Goal: Task Accomplishment & Management: Complete application form

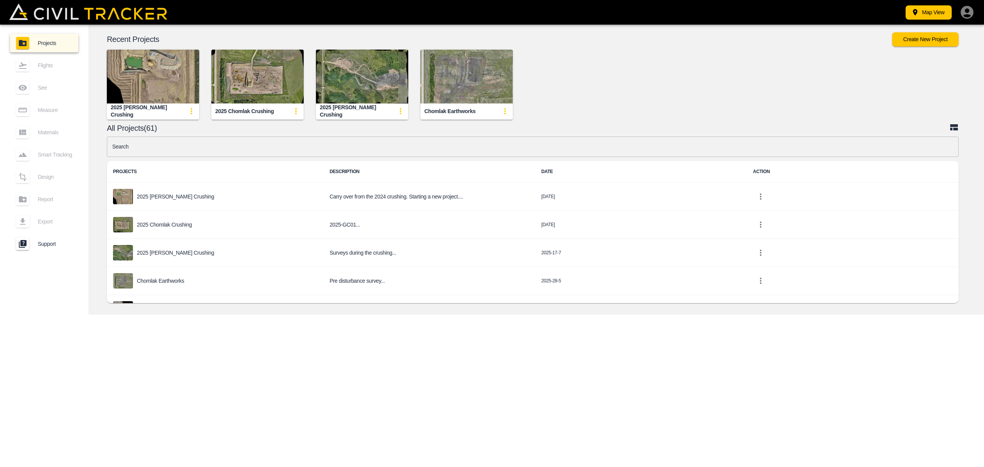
click at [263, 81] on img "button" at bounding box center [257, 77] width 92 height 54
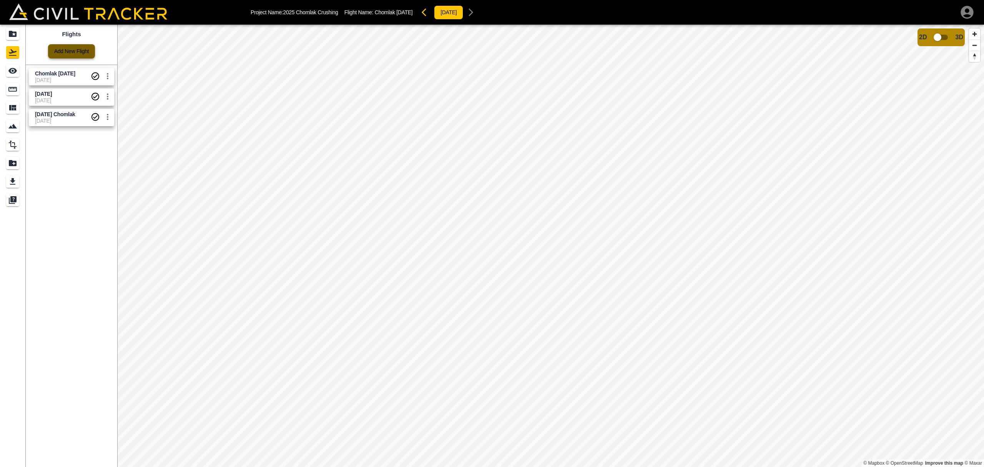
click at [75, 50] on link "Add New Flight" at bounding box center [71, 51] width 47 height 14
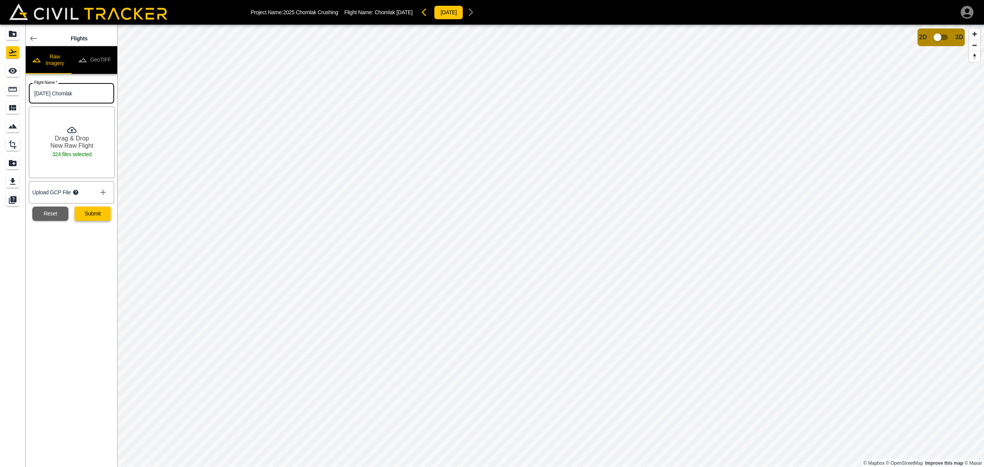
type input "[DATE] Chomlak"
click at [85, 214] on button "Submit" at bounding box center [93, 213] width 36 height 14
